Goal: Information Seeking & Learning: Learn about a topic

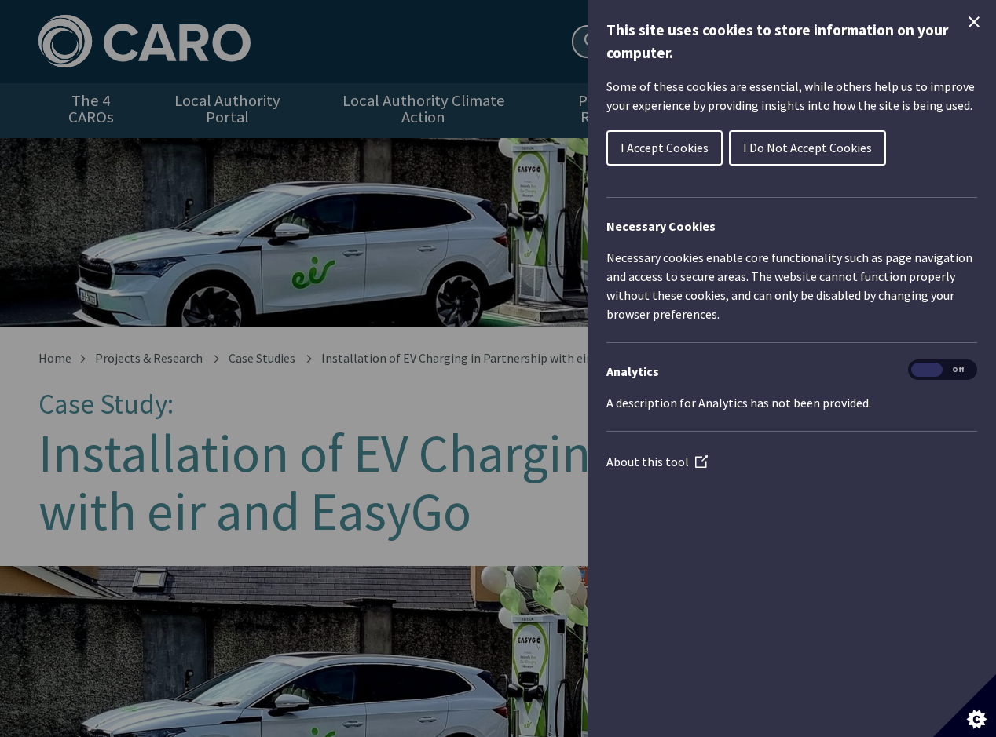
click at [982, 18] on icon "Close Cookie Control" at bounding box center [973, 22] width 19 height 19
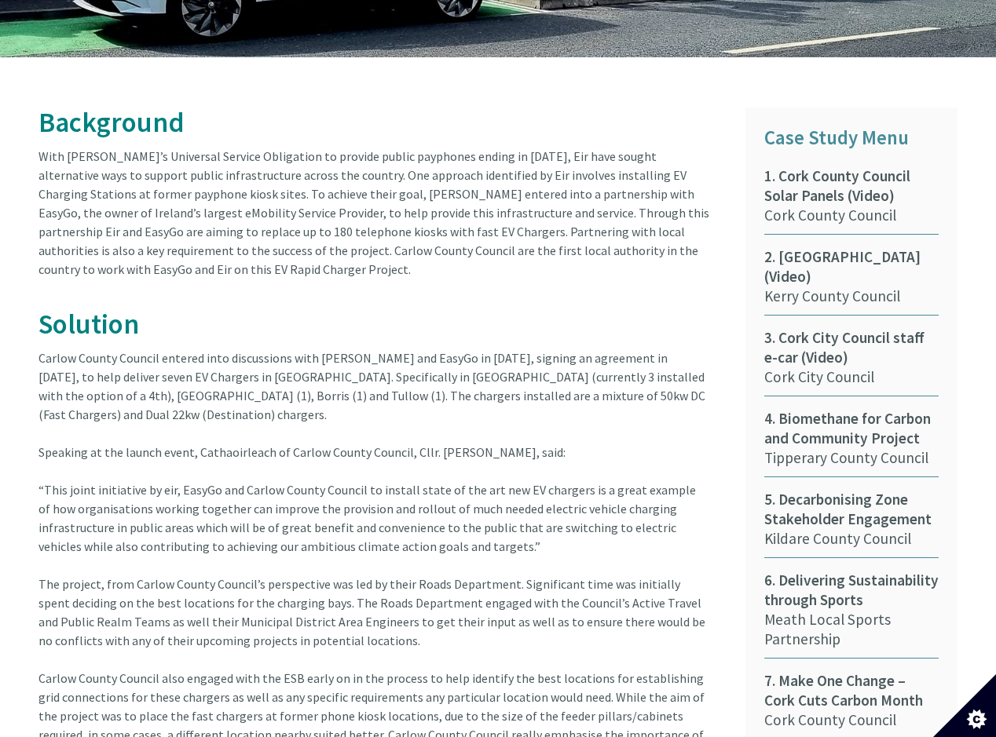
scroll to position [785, 0]
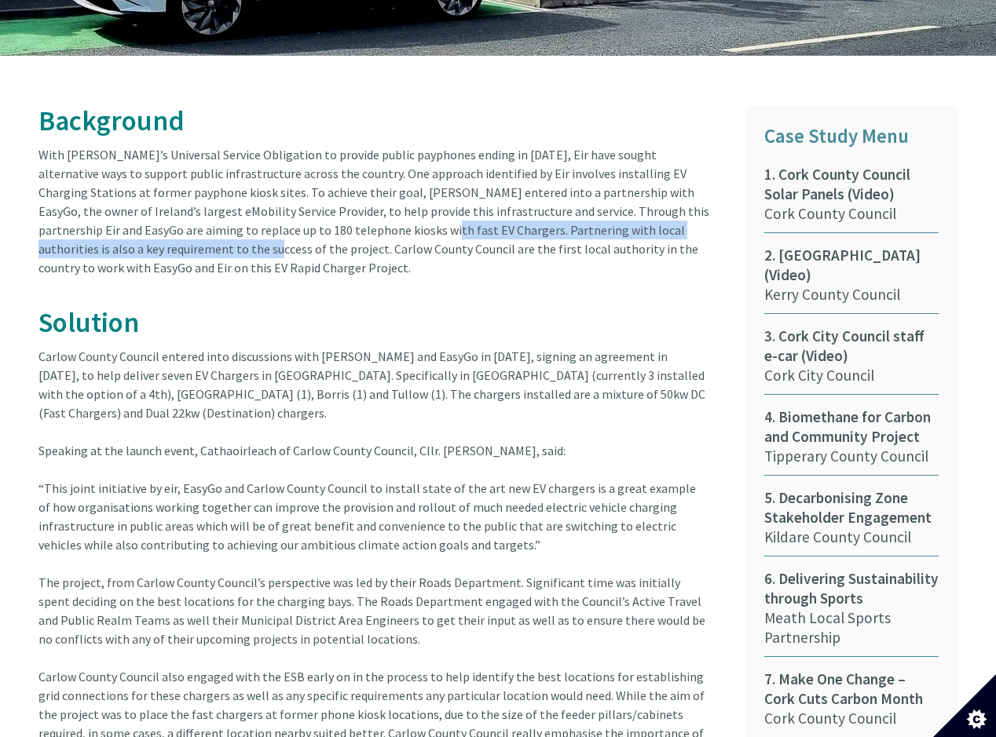
drag, startPoint x: 295, startPoint y: 212, endPoint x: 79, endPoint y: 237, distance: 217.4
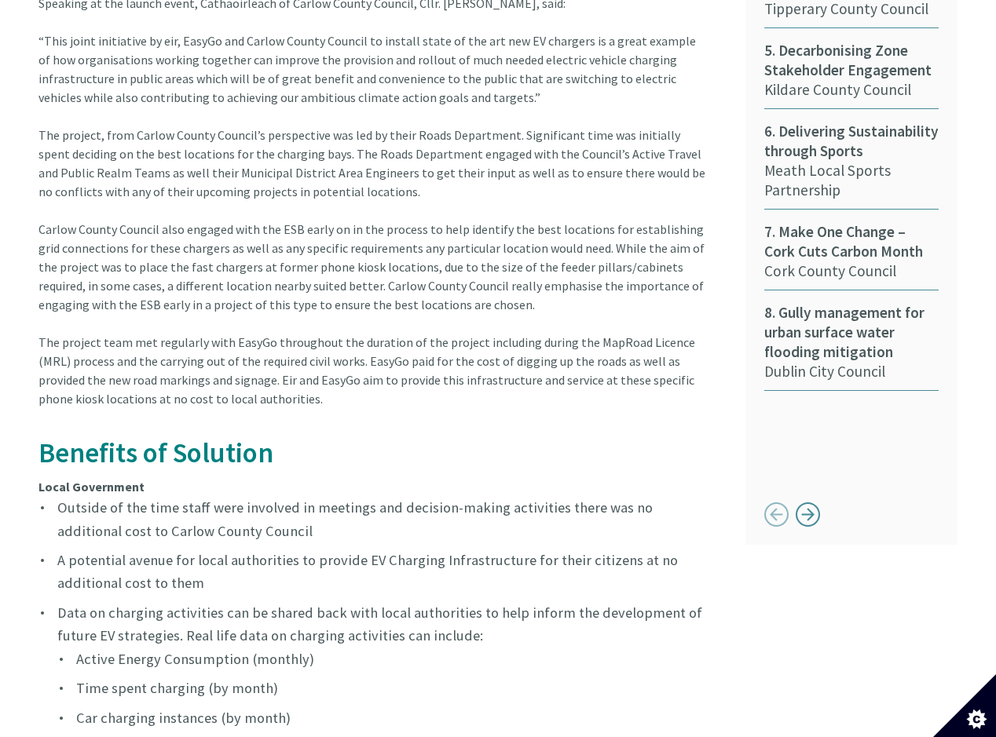
scroll to position [1257, 0]
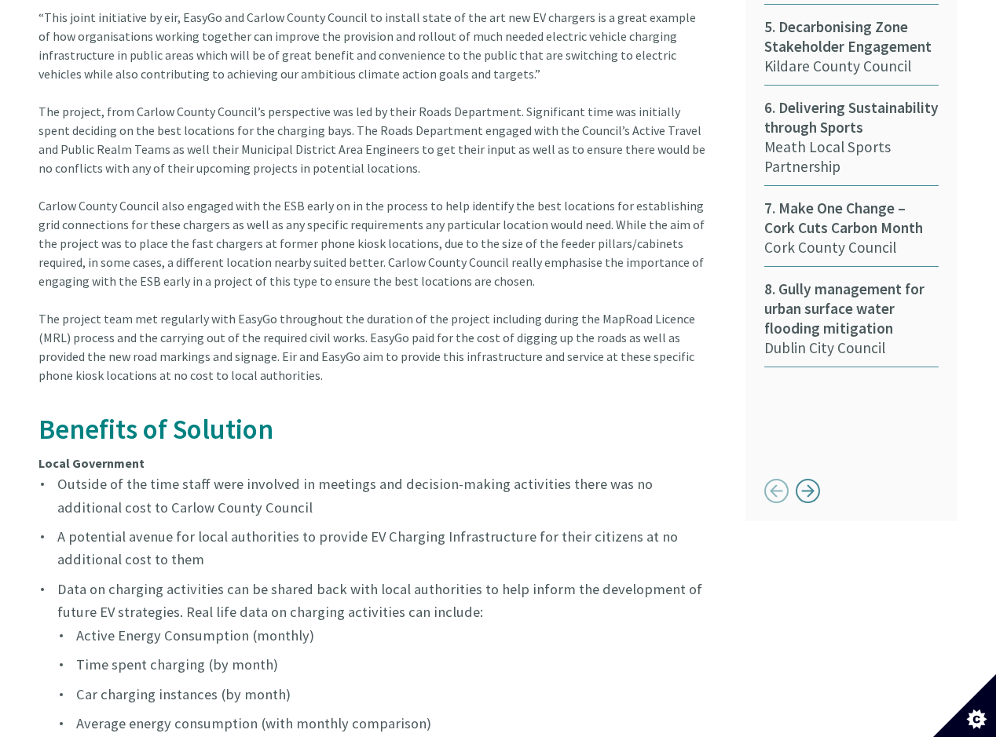
drag, startPoint x: 583, startPoint y: 215, endPoint x: 587, endPoint y: 267, distance: 52.0
click at [587, 267] on article "Background With Eir’s Universal Service Obligation to provide public payphones …" at bounding box center [379, 362] width 683 height 1454
click at [587, 218] on article "Background With Eir’s Universal Service Obligation to provide public payphones …" at bounding box center [379, 362] width 683 height 1454
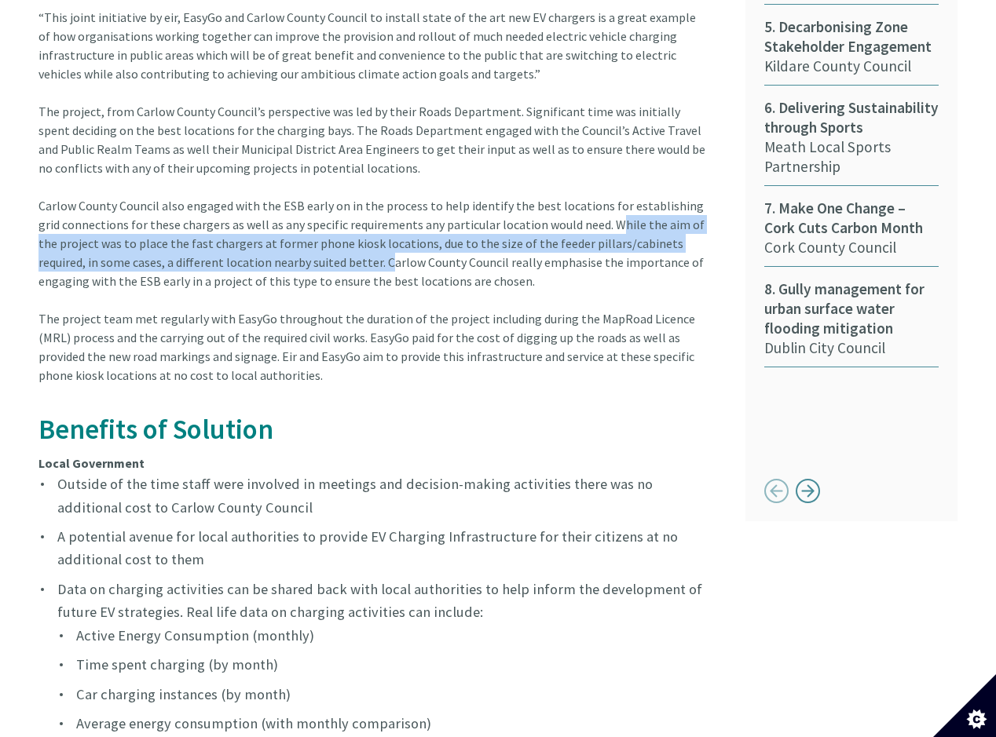
drag, startPoint x: 581, startPoint y: 206, endPoint x: 318, endPoint y: 251, distance: 267.0
click at [318, 251] on article "Background With Eir’s Universal Service Obligation to provide public payphones …" at bounding box center [379, 362] width 683 height 1454
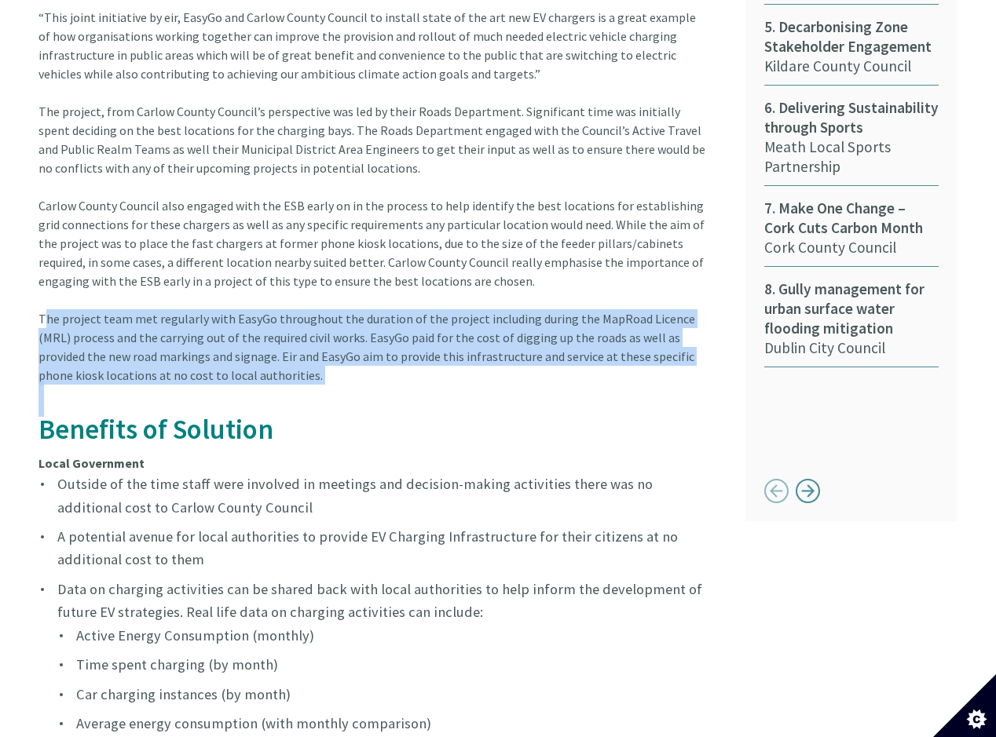
drag, startPoint x: 35, startPoint y: 303, endPoint x: 397, endPoint y: 371, distance: 367.5
click at [397, 371] on div "Background With Eir’s Universal Service Obligation to provide public payphones …" at bounding box center [380, 371] width 707 height 1473
copy article "The project team met regularly with EasyGo throughout the duration of the proje…"
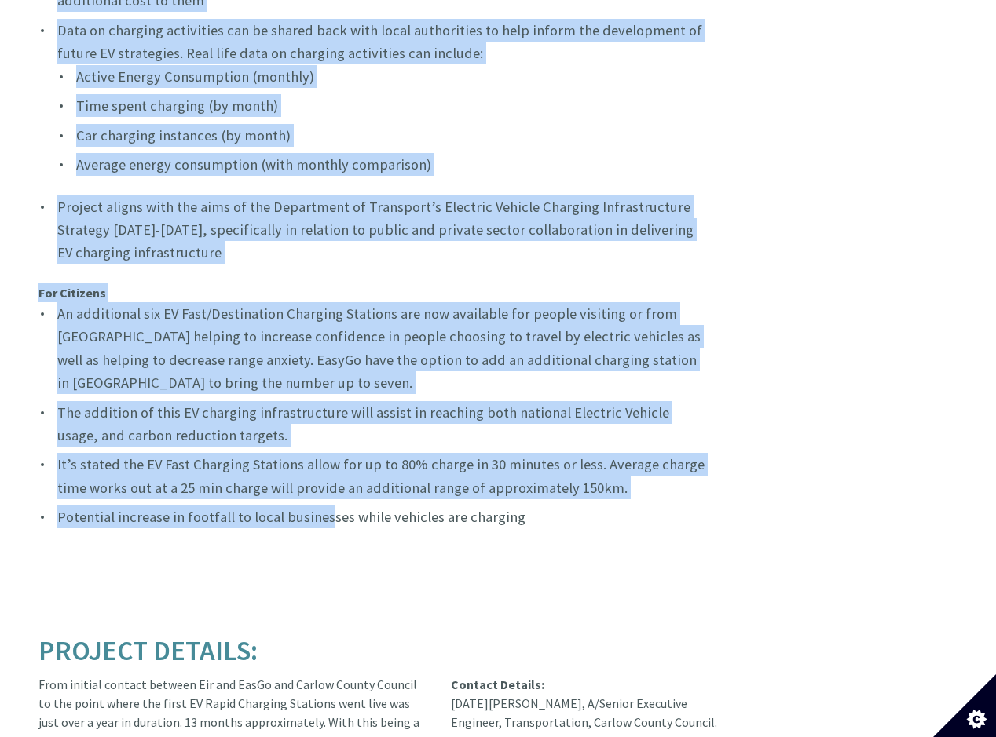
scroll to position [1885, 0]
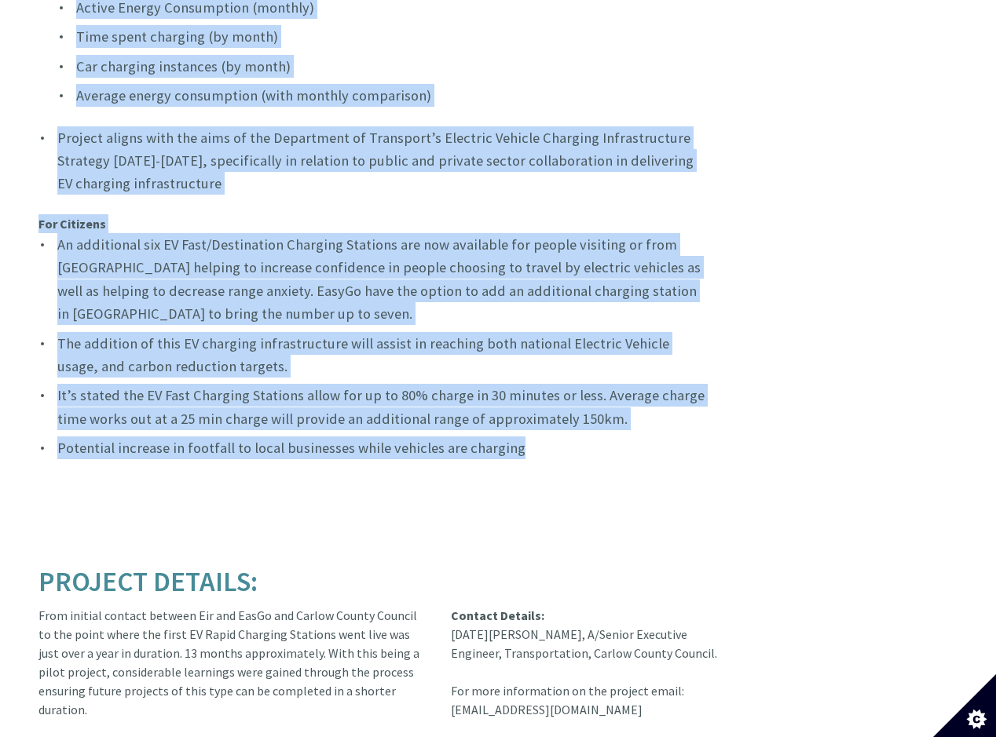
drag, startPoint x: 44, startPoint y: 255, endPoint x: 601, endPoint y: 430, distance: 583.7
copy article "Loremips do Sitametc Adipi Elitseddoe Tempori ut lab etdo magna aliq enimadmi v…"
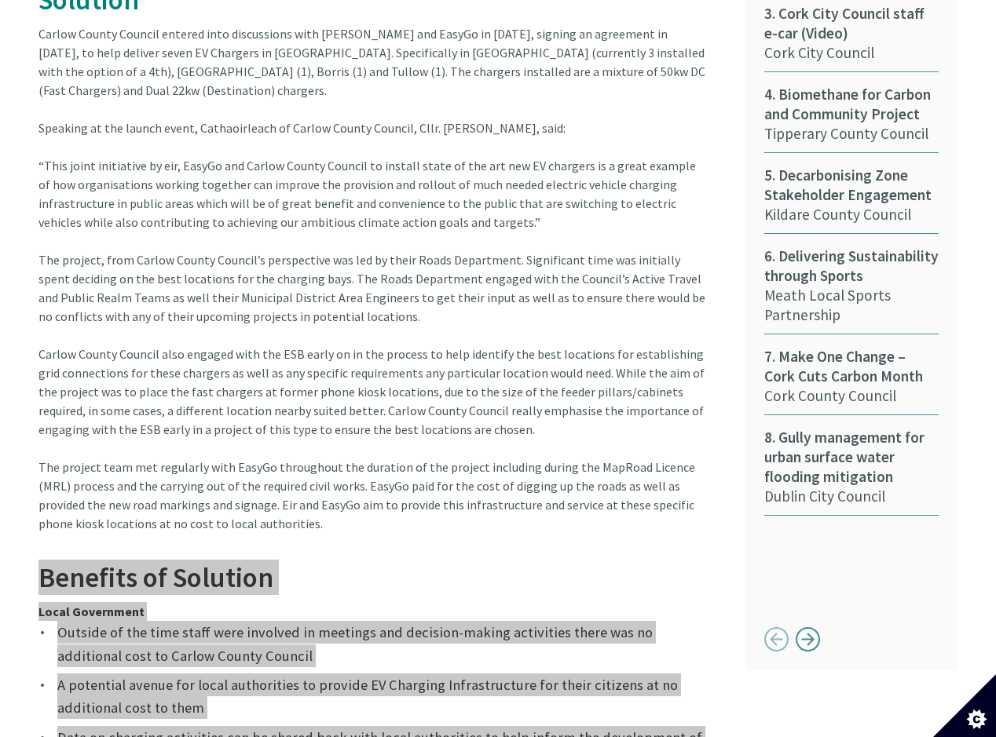
scroll to position [1021, 0]
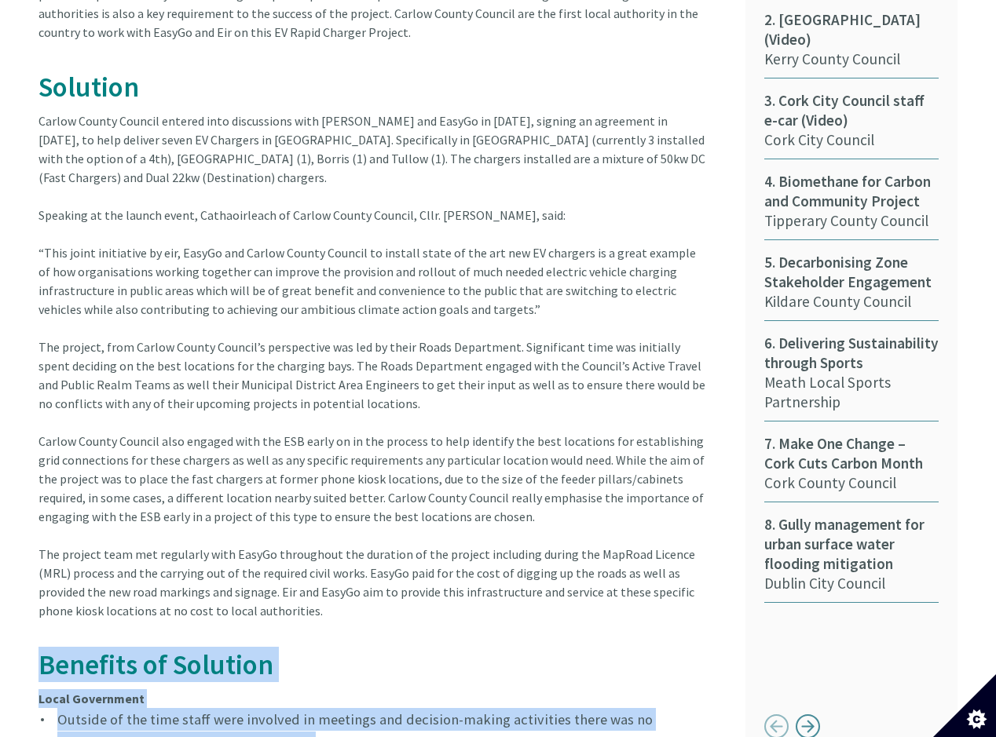
click at [243, 439] on article "Background With Eir’s Universal Service Obligation to provide public payphones …" at bounding box center [379, 597] width 683 height 1454
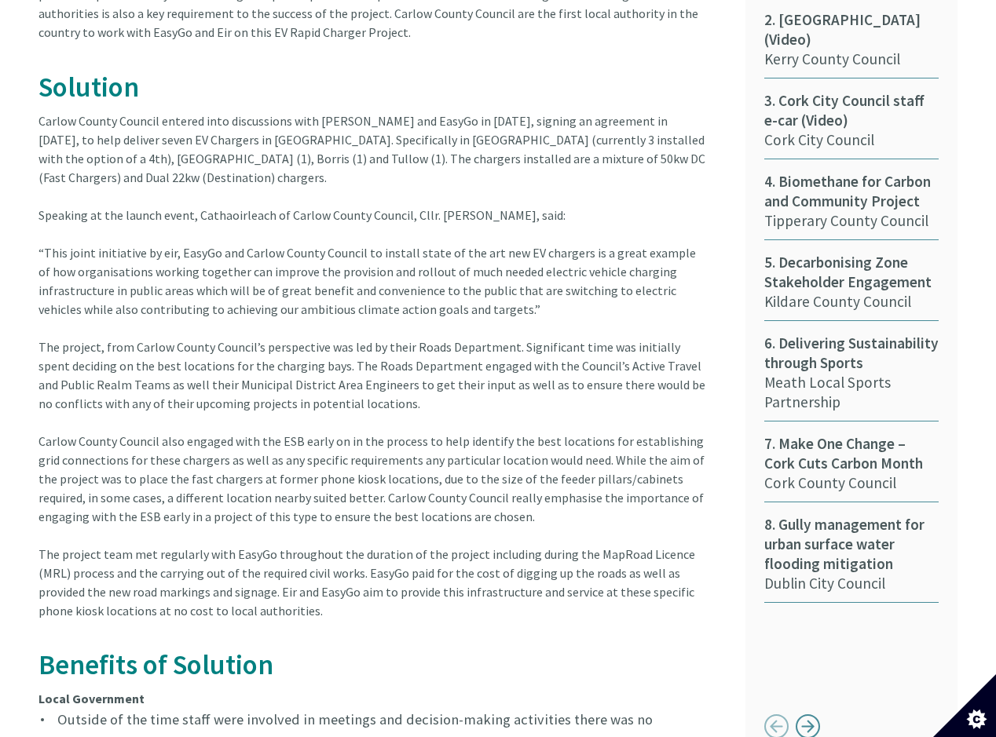
drag, startPoint x: 243, startPoint y: 438, endPoint x: 415, endPoint y: 427, distance: 171.6
click at [415, 427] on article "Background With Eir’s Universal Service Obligation to provide public payphones …" at bounding box center [379, 597] width 683 height 1454
drag, startPoint x: 41, startPoint y: 425, endPoint x: 481, endPoint y: 503, distance: 447.5
click at [481, 503] on article "Background With Eir’s Universal Service Obligation to provide public payphones …" at bounding box center [379, 597] width 683 height 1454
copy article "Carlow County Council also engaged with the ESB early on in the process to help…"
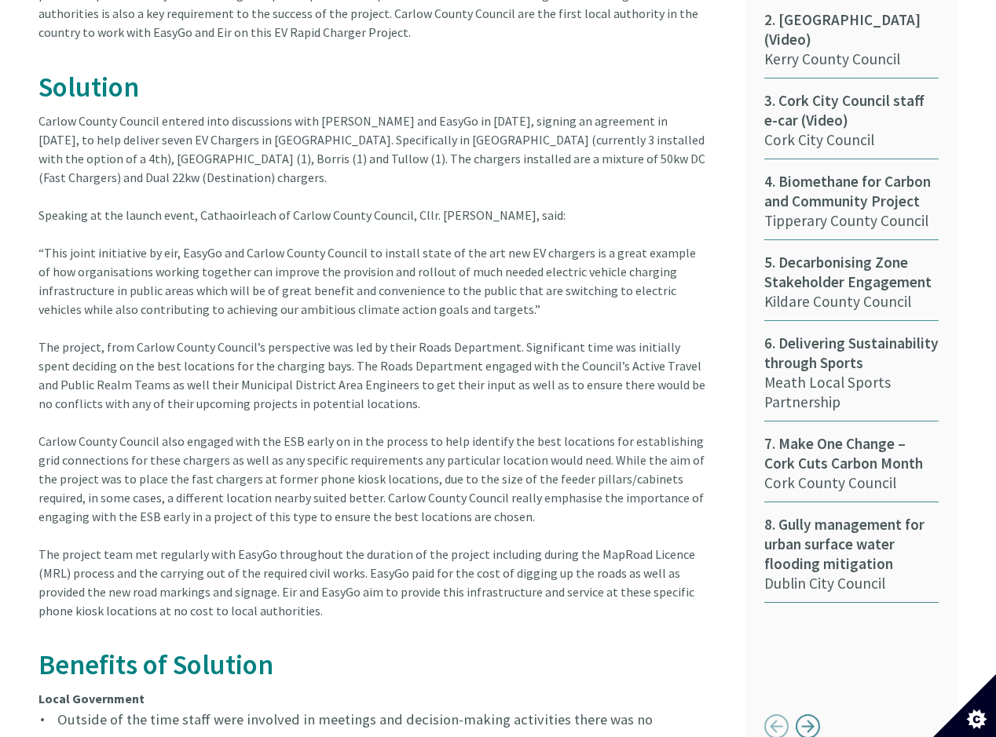
scroll to position [393, 0]
